Goal: Book appointment/travel/reservation

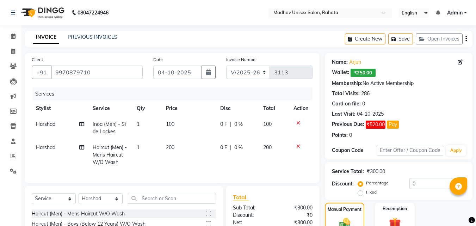
select select "870"
select select "service"
select select "14048"
click at [11, 33] on span at bounding box center [13, 36] width 12 height 8
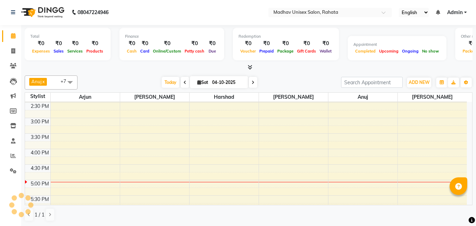
scroll to position [263, 0]
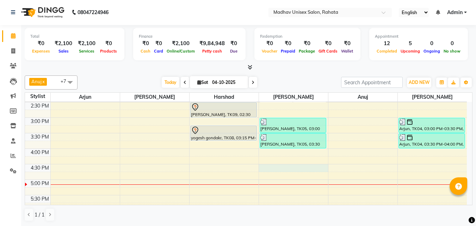
click at [283, 166] on div "6:00 AM 6:30 AM 7:00 AM 7:30 AM 8:00 AM 8:30 AM 9:00 AM 9:30 AM 10:00 AM 10:30 …" at bounding box center [245, 102] width 441 height 526
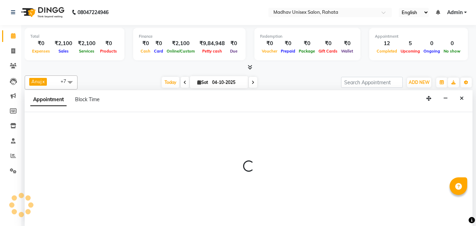
select select "36945"
select select "990"
select select "tentative"
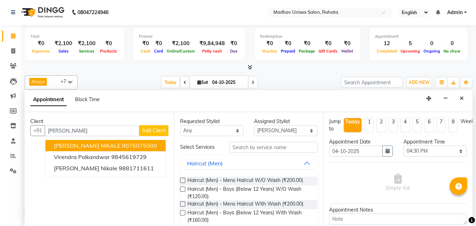
click at [91, 144] on span "[PERSON_NAME] NIKALE" at bounding box center [87, 145] width 67 height 7
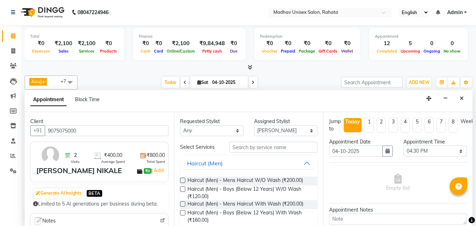
type input "9075075000"
click at [245, 147] on input "text" at bounding box center [273, 146] width 88 height 11
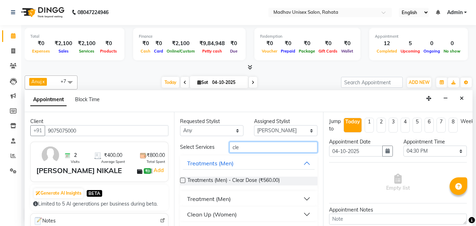
scroll to position [17, 0]
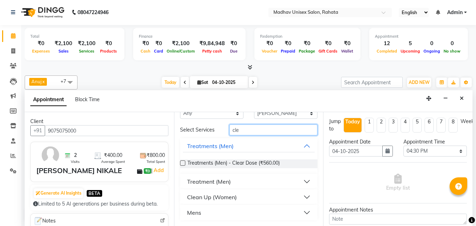
type input "cle"
click at [213, 215] on button "Mens" at bounding box center [249, 212] width 132 height 13
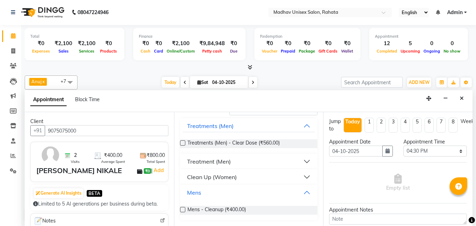
scroll to position [37, 0]
click at [210, 210] on span "Mens - Cleanup (₹400.00)" at bounding box center [216, 210] width 58 height 9
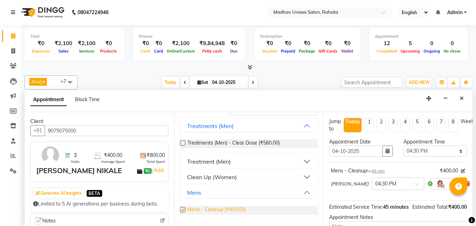
checkbox input "false"
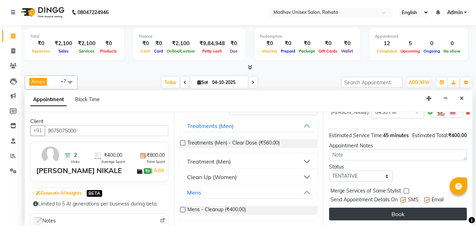
click at [353, 207] on button "Book" at bounding box center [398, 213] width 138 height 13
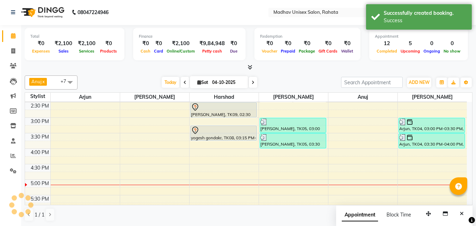
scroll to position [0, 0]
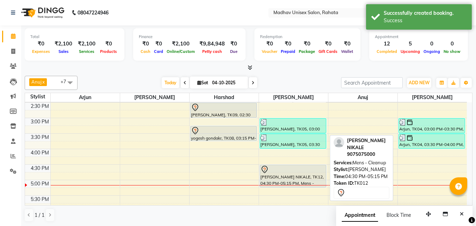
click at [293, 168] on div at bounding box center [292, 169] width 65 height 8
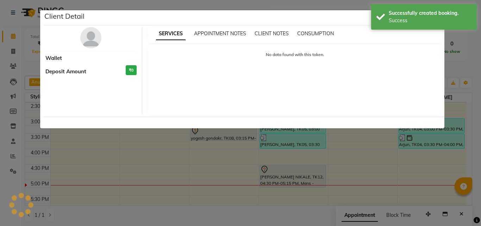
select select "7"
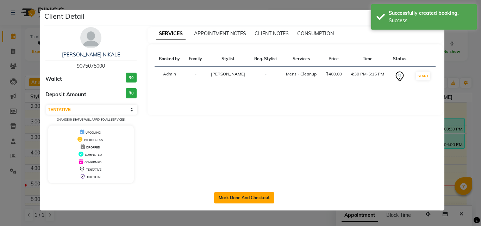
click at [260, 192] on button "Mark Done And Checkout" at bounding box center [244, 197] width 60 height 11
select select "service"
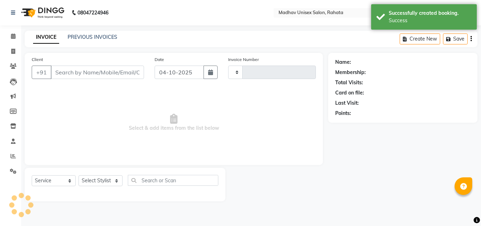
type input "3113"
select select "870"
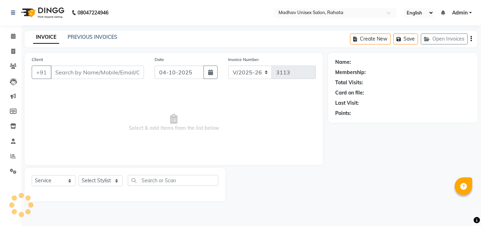
type input "9075075000"
select select "36945"
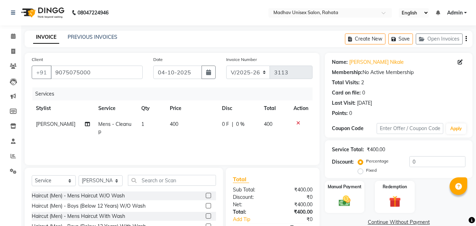
click at [176, 122] on td "400" at bounding box center [191, 127] width 52 height 23
select select "36945"
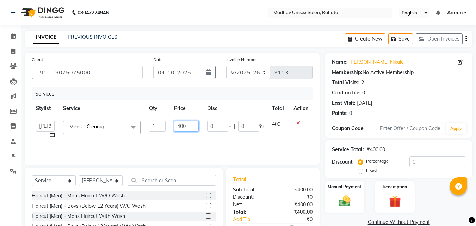
click at [188, 125] on input "400" at bounding box center [186, 125] width 24 height 11
type input "450"
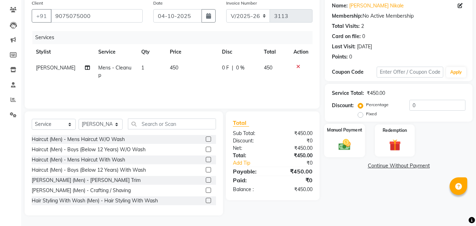
click at [332, 155] on div "Manual Payment" at bounding box center [344, 140] width 41 height 33
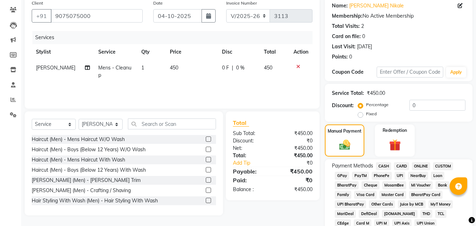
click at [419, 164] on span "ONLINE" at bounding box center [420, 166] width 18 height 8
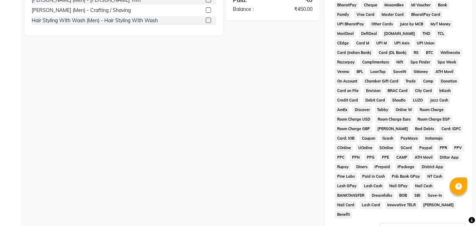
scroll to position [278, 0]
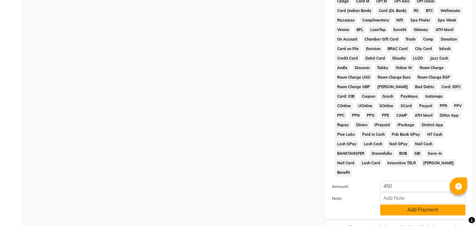
click at [409, 204] on button "Add Payment" at bounding box center [422, 209] width 85 height 11
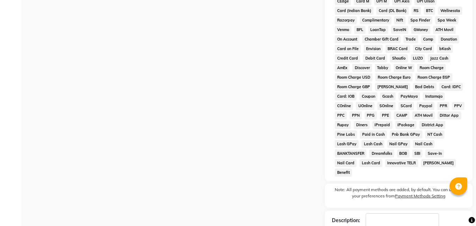
scroll to position [315, 0]
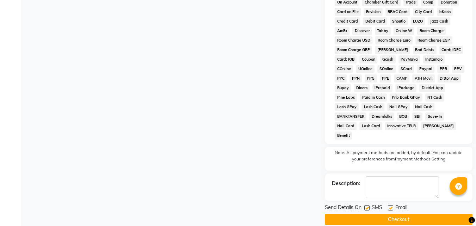
click at [395, 214] on button "Checkout" at bounding box center [398, 219] width 147 height 11
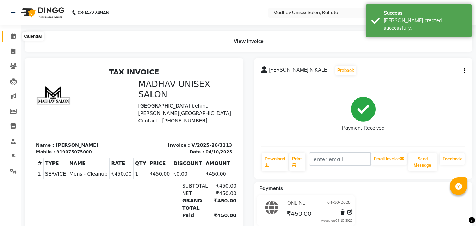
click at [13, 32] on span at bounding box center [13, 36] width 12 height 8
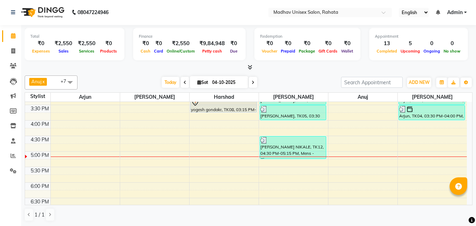
scroll to position [290, 0]
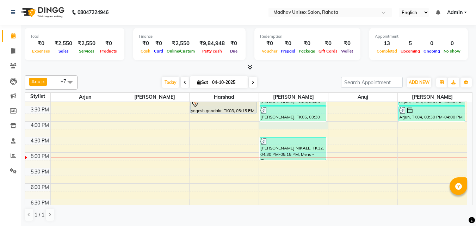
click at [281, 126] on div "6:00 AM 6:30 AM 7:00 AM 7:30 AM 8:00 AM 8:30 AM 9:00 AM 9:30 AM 10:00 AM 10:30 …" at bounding box center [245, 75] width 441 height 526
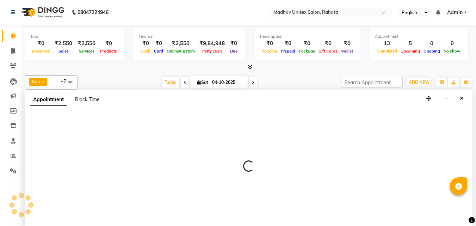
select select "36945"
select select "960"
select select "tentative"
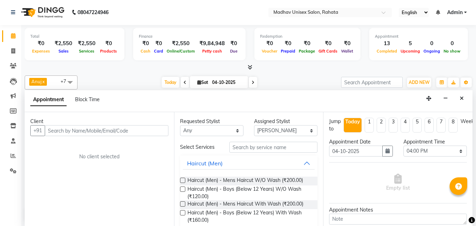
click at [87, 133] on input "text" at bounding box center [107, 130] width 124 height 11
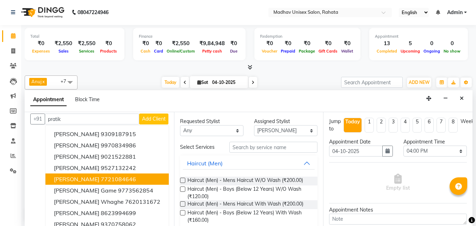
scroll to position [0, 0]
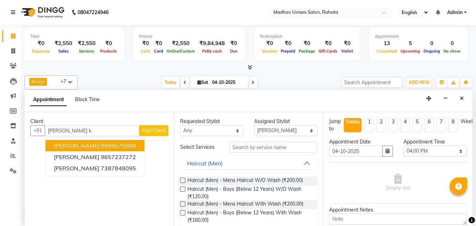
click at [112, 146] on ngb-highlight "8999575998" at bounding box center [118, 145] width 35 height 7
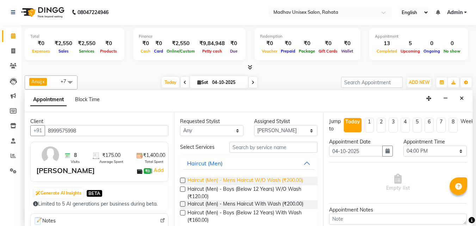
type input "8999575998"
click at [243, 182] on span "Haircut (Men) - Mens Haircut W/O Wash (₹200.00)" at bounding box center [244, 180] width 115 height 9
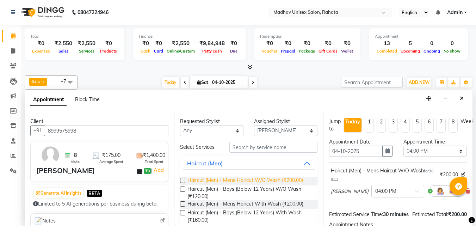
click at [243, 182] on span "Haircut (Men) - Mens Haircut W/O Wash (₹200.00)" at bounding box center [244, 180] width 115 height 9
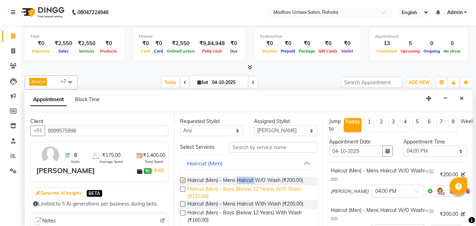
checkbox input "false"
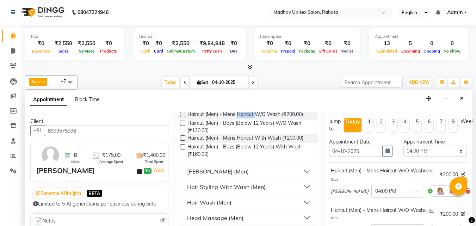
scroll to position [124, 0]
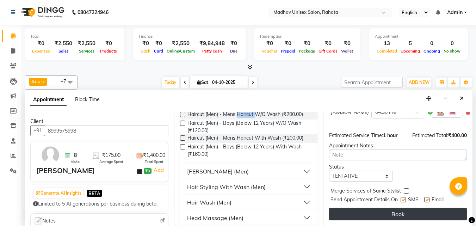
click at [390, 207] on button "Book" at bounding box center [398, 213] width 138 height 13
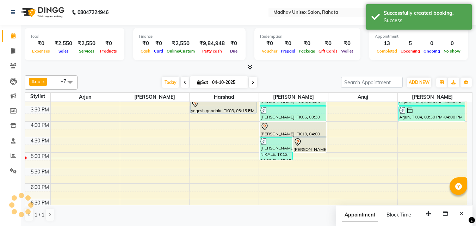
scroll to position [0, 0]
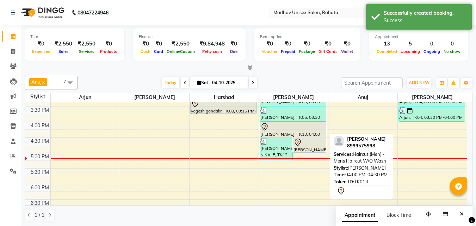
click at [289, 127] on div at bounding box center [292, 126] width 65 height 8
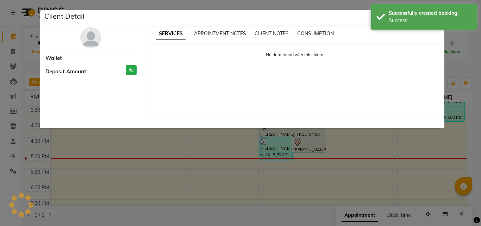
select select "7"
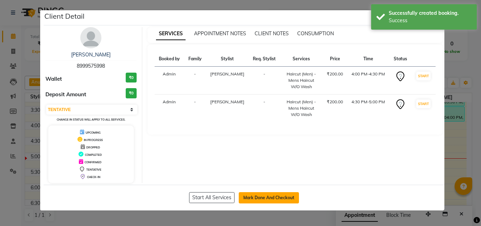
click at [264, 193] on button "Mark Done And Checkout" at bounding box center [269, 197] width 60 height 11
select select "service"
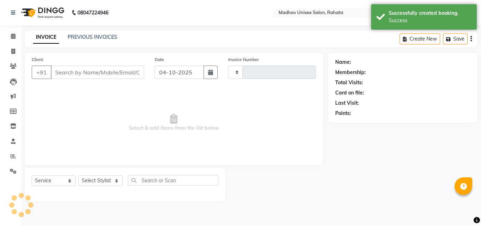
type input "3114"
select select "870"
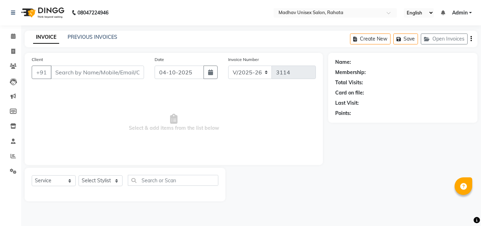
type input "8999575998"
select select "36945"
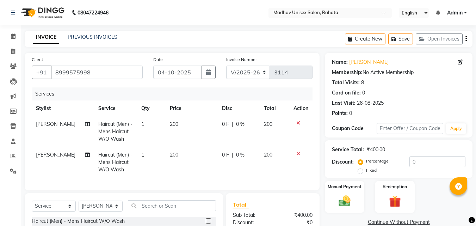
click at [209, 161] on td "200" at bounding box center [191, 162] width 52 height 31
select select "36945"
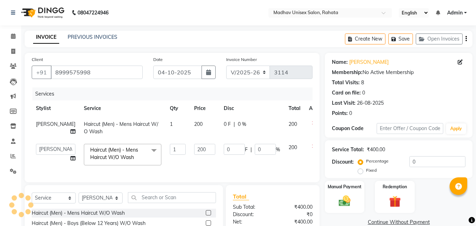
click at [311, 147] on icon at bounding box center [313, 146] width 4 height 5
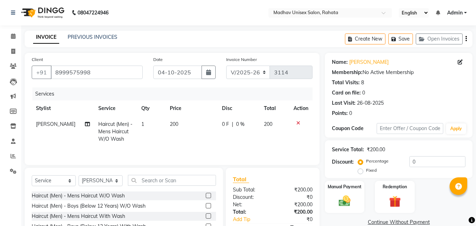
scroll to position [56, 0]
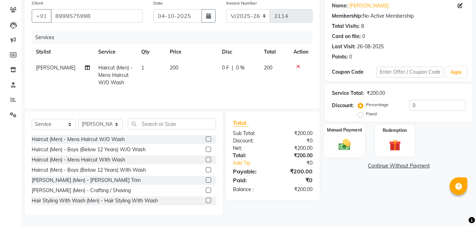
click at [347, 144] on img at bounding box center [344, 144] width 20 height 14
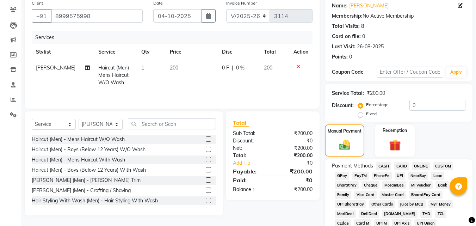
click at [417, 165] on span "ONLINE" at bounding box center [420, 166] width 18 height 8
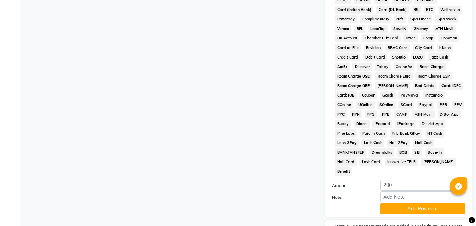
scroll to position [279, 0]
click at [411, 203] on button "Add Payment" at bounding box center [422, 208] width 85 height 11
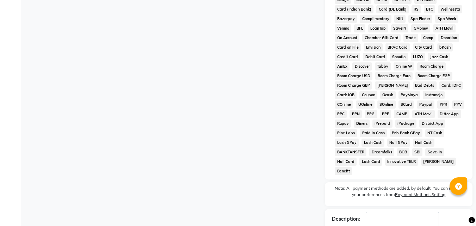
scroll to position [315, 0]
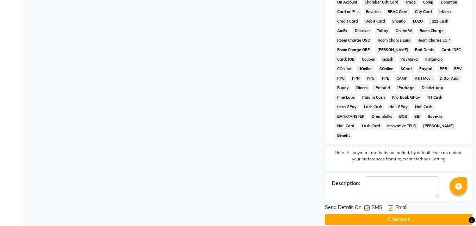
click at [416, 214] on button "Checkout" at bounding box center [398, 219] width 147 height 11
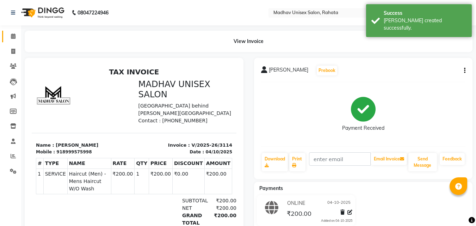
click at [13, 34] on icon at bounding box center [13, 35] width 5 height 5
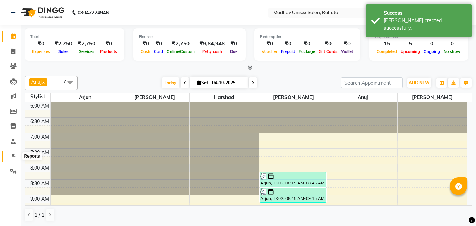
click at [12, 153] on icon at bounding box center [13, 155] width 5 height 5
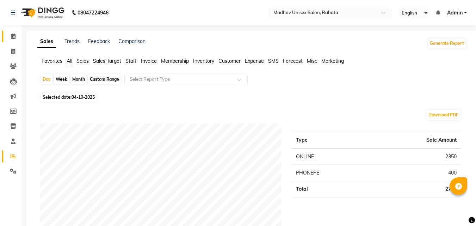
click at [14, 32] on link "Calendar" at bounding box center [10, 37] width 17 height 12
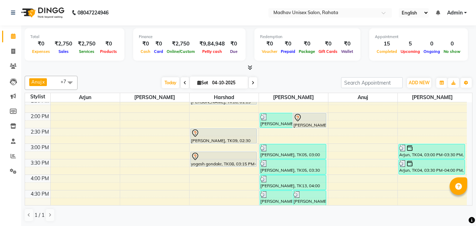
scroll to position [239, 0]
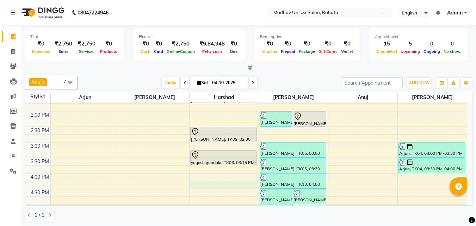
click at [200, 182] on div "6:00 AM 6:30 AM 7:00 AM 7:30 AM 8:00 AM 8:30 AM 9:00 AM 9:30 AM 10:00 AM 10:30 …" at bounding box center [245, 126] width 441 height 526
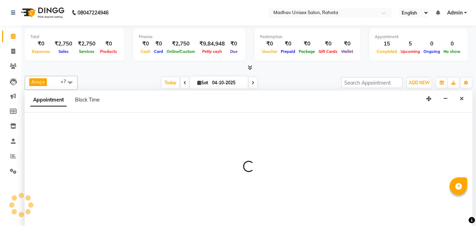
scroll to position [0, 0]
click at [92, 126] on div at bounding box center [248, 169] width 447 height 114
select select "14048"
select select "975"
select select "tentative"
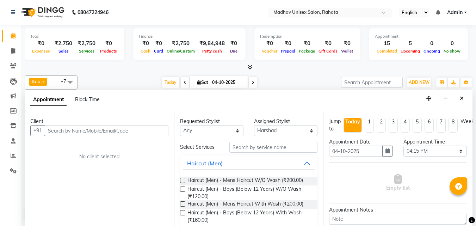
click at [134, 133] on input "text" at bounding box center [107, 130] width 124 height 11
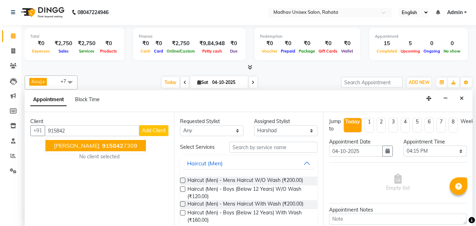
click at [103, 145] on span "915842" at bounding box center [112, 145] width 21 height 7
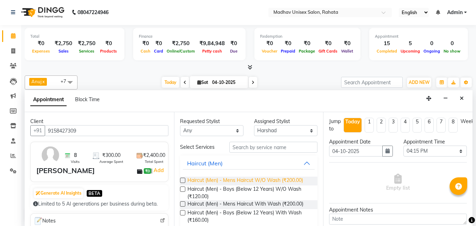
type input "9158427309"
click at [264, 181] on span "Haircut (Men) - Mens Haircut W/O Wash (₹200.00)" at bounding box center [244, 180] width 115 height 9
checkbox input "false"
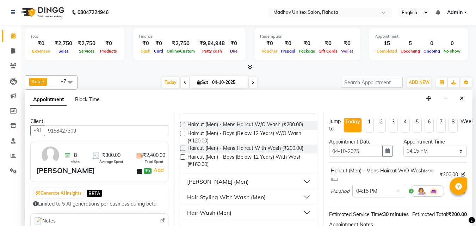
scroll to position [57, 0]
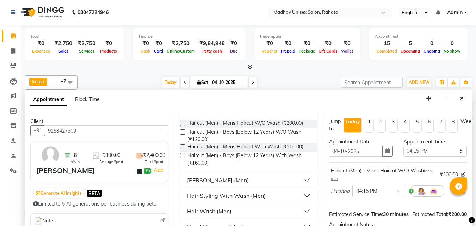
click at [210, 183] on div "[PERSON_NAME] (Men)" at bounding box center [218, 180] width 62 height 8
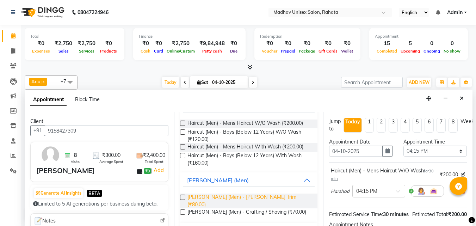
click at [232, 200] on span "[PERSON_NAME] (Men) - [PERSON_NAME] Trim (₹80.00)" at bounding box center [249, 200] width 125 height 15
checkbox input "false"
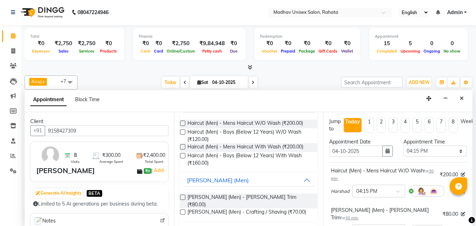
scroll to position [116, 0]
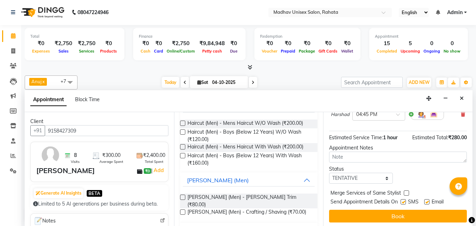
click at [370, 209] on button "Book" at bounding box center [398, 215] width 138 height 13
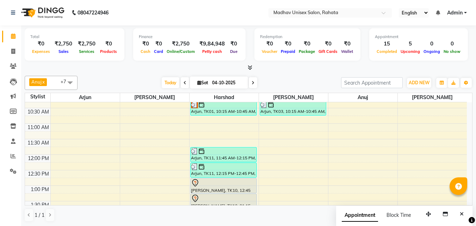
scroll to position [164, 0]
